Goal: Information Seeking & Learning: Learn about a topic

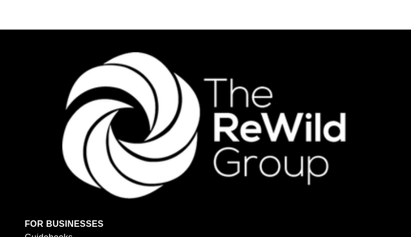
scroll to position [1909, 0]
